Goal: Information Seeking & Learning: Learn about a topic

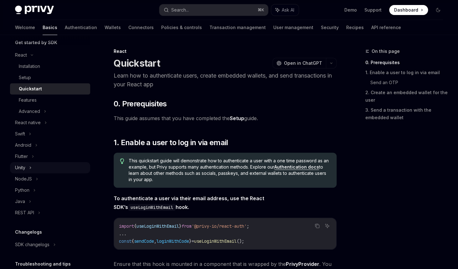
scroll to position [73, 0]
click at [34, 194] on div "Python" at bounding box center [50, 189] width 80 height 11
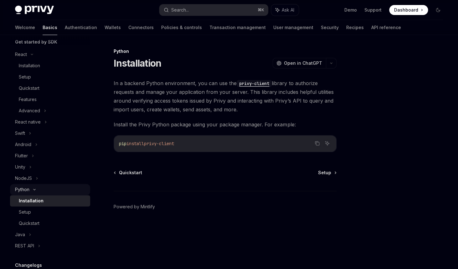
click at [37, 192] on div "Python" at bounding box center [50, 189] width 80 height 11
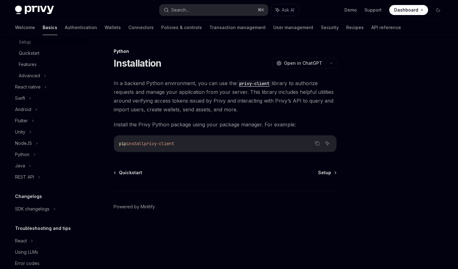
scroll to position [120, 0]
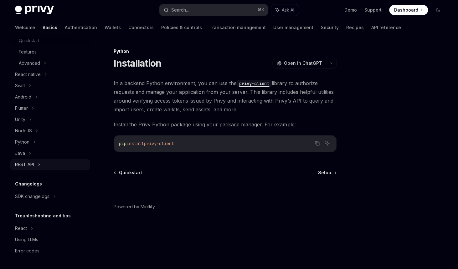
click at [39, 165] on icon at bounding box center [39, 165] width 3 height 8
type textarea "*"
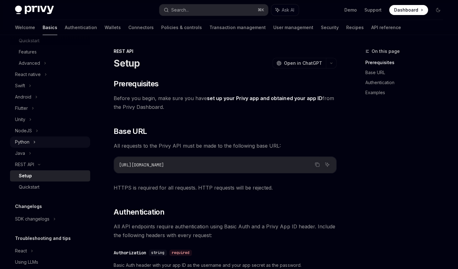
click at [33, 146] on div "Python" at bounding box center [50, 142] width 80 height 11
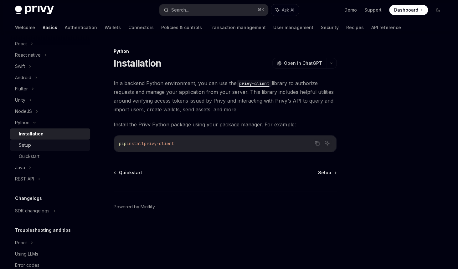
scroll to position [78, 0]
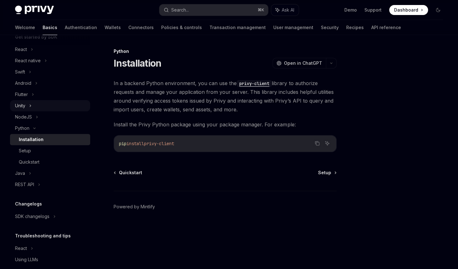
click at [32, 105] on div "Unity" at bounding box center [50, 105] width 80 height 11
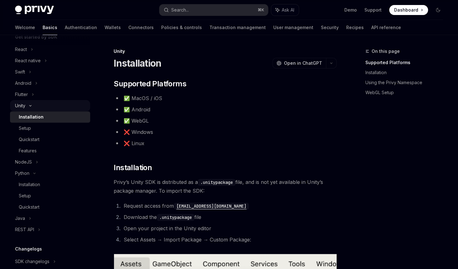
click at [32, 102] on div "Unity" at bounding box center [50, 105] width 80 height 11
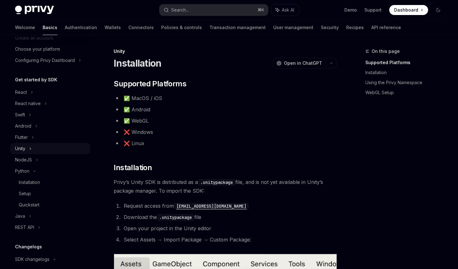
scroll to position [33, 0]
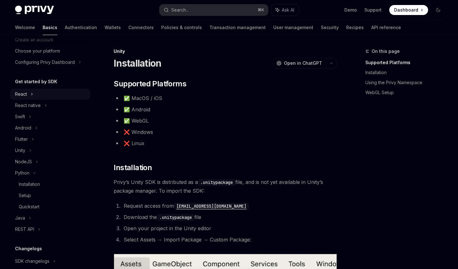
click at [32, 96] on icon at bounding box center [32, 94] width 3 height 8
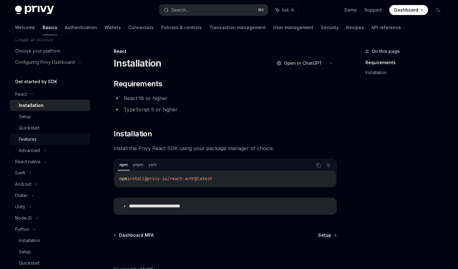
click at [34, 139] on div "Features" at bounding box center [28, 140] width 18 height 8
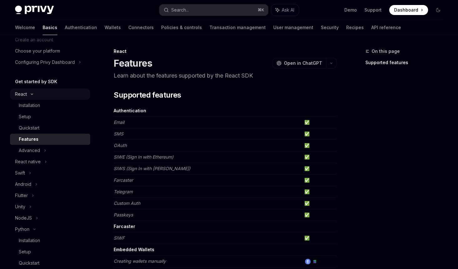
click at [33, 94] on icon at bounding box center [32, 94] width 8 height 3
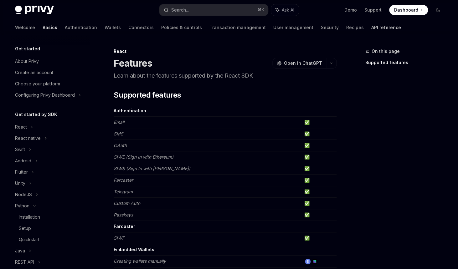
click at [371, 28] on link "API reference" at bounding box center [386, 27] width 30 height 15
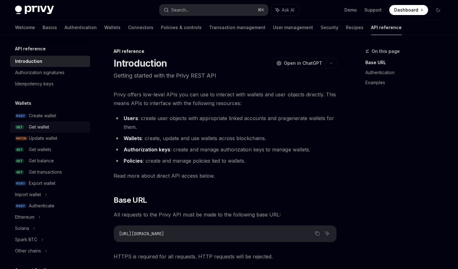
click at [30, 129] on div "Get wallet" at bounding box center [39, 127] width 20 height 8
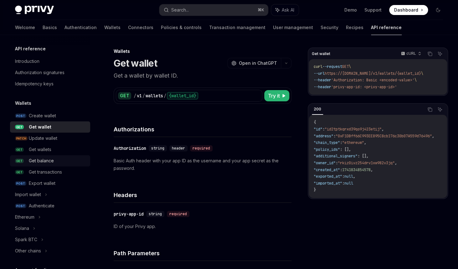
click at [46, 157] on link "GET Get balance" at bounding box center [50, 160] width 80 height 11
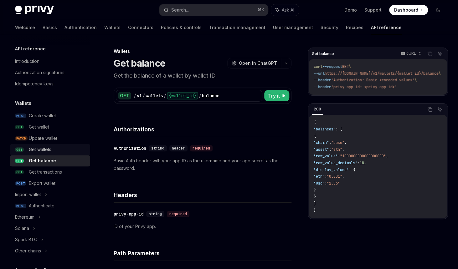
click at [50, 153] on div "Get wallets" at bounding box center [40, 150] width 23 height 8
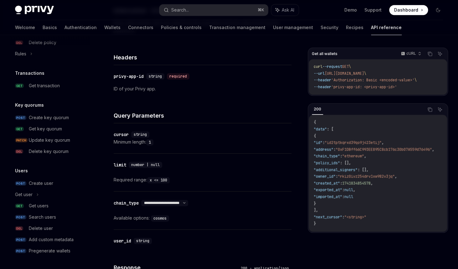
scroll to position [141, 0]
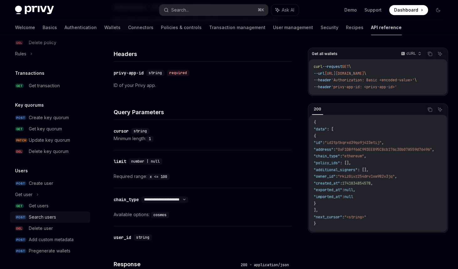
click at [35, 212] on link "POST Search users" at bounding box center [50, 217] width 80 height 11
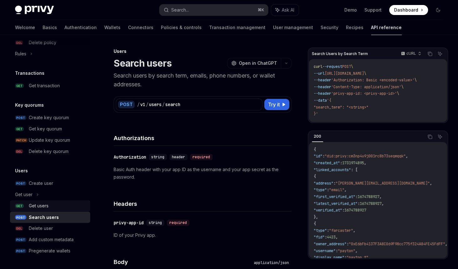
click at [40, 208] on div "Get users" at bounding box center [39, 206] width 20 height 8
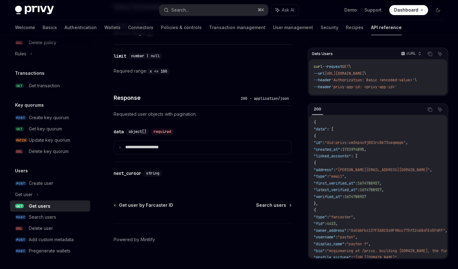
scroll to position [255, 0]
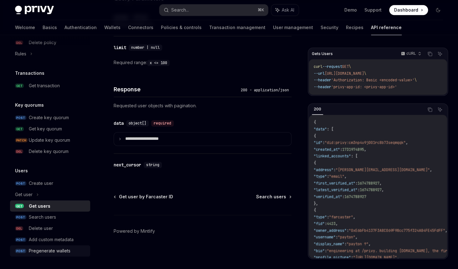
click at [57, 249] on div "Pregenerate wallets" at bounding box center [50, 251] width 42 height 8
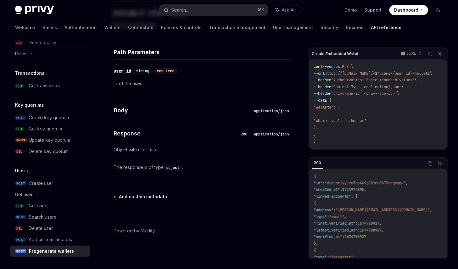
type textarea "*"
